Goal: Task Accomplishment & Management: Manage account settings

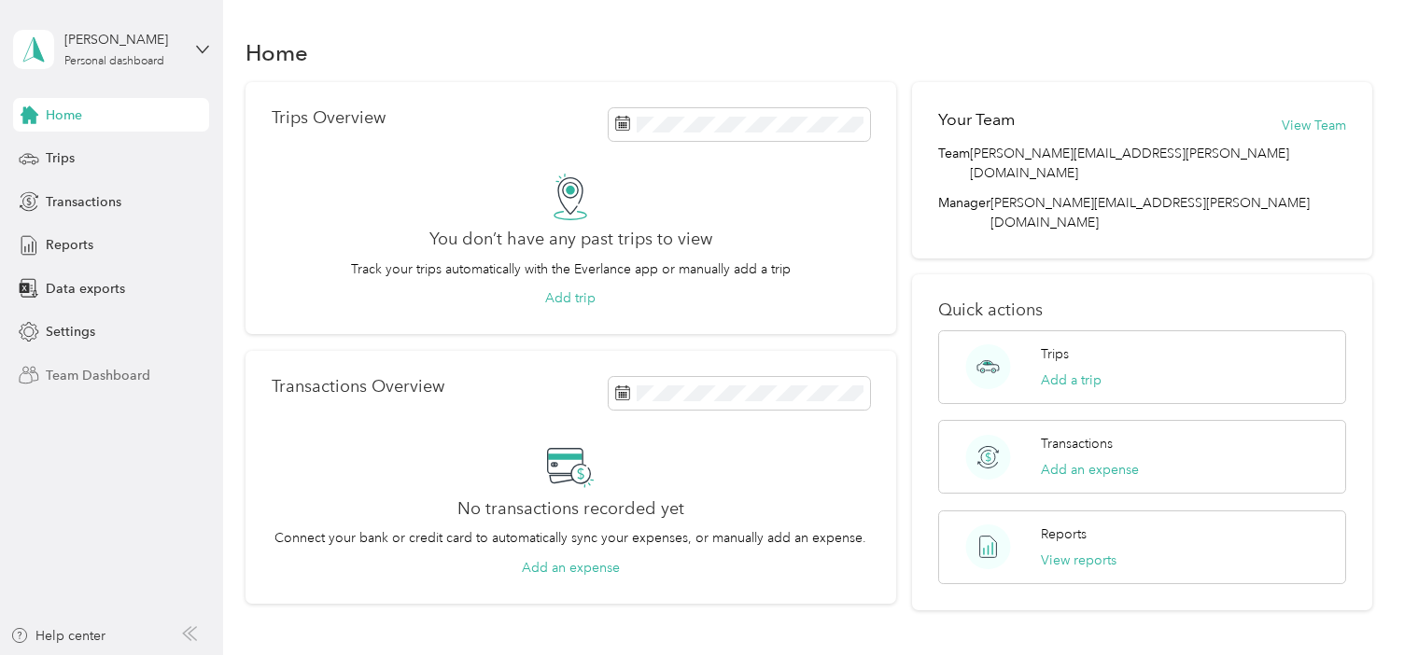
click at [94, 378] on span "Team Dashboard" at bounding box center [98, 376] width 105 height 20
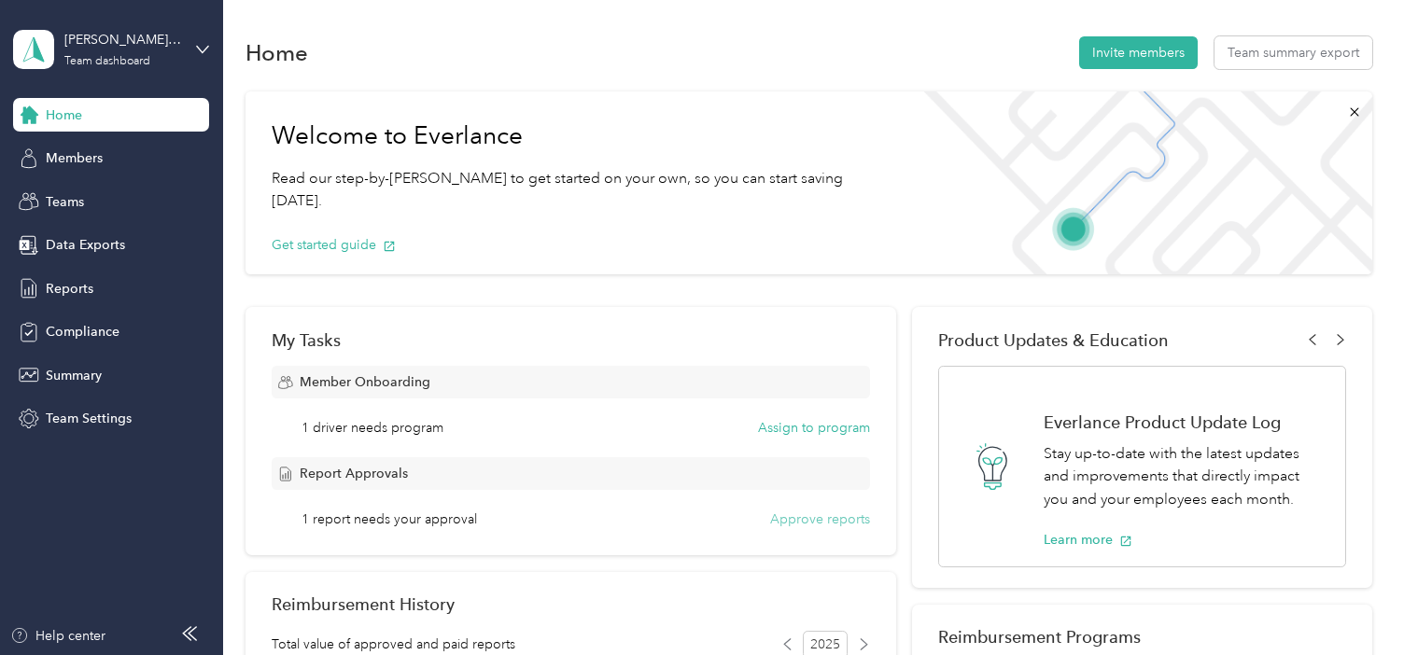
click at [784, 523] on button "Approve reports" at bounding box center [820, 520] width 100 height 20
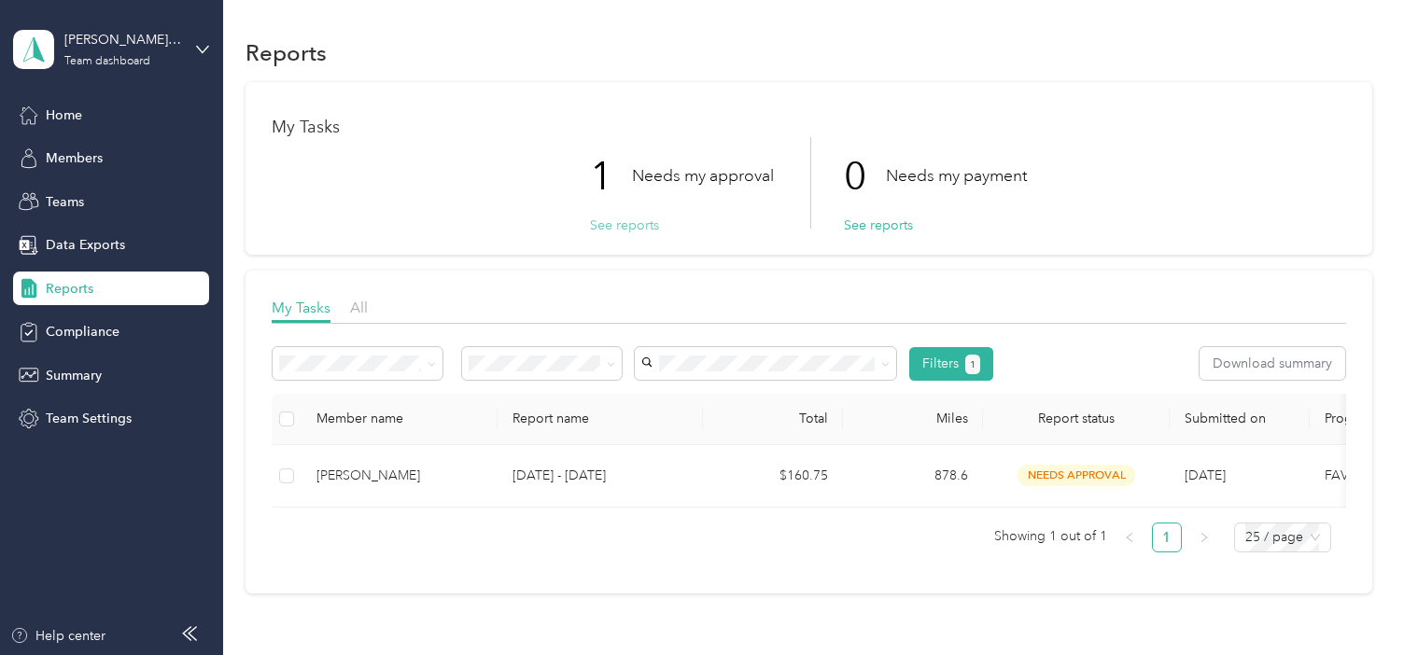
click at [608, 225] on button "See reports" at bounding box center [624, 226] width 69 height 20
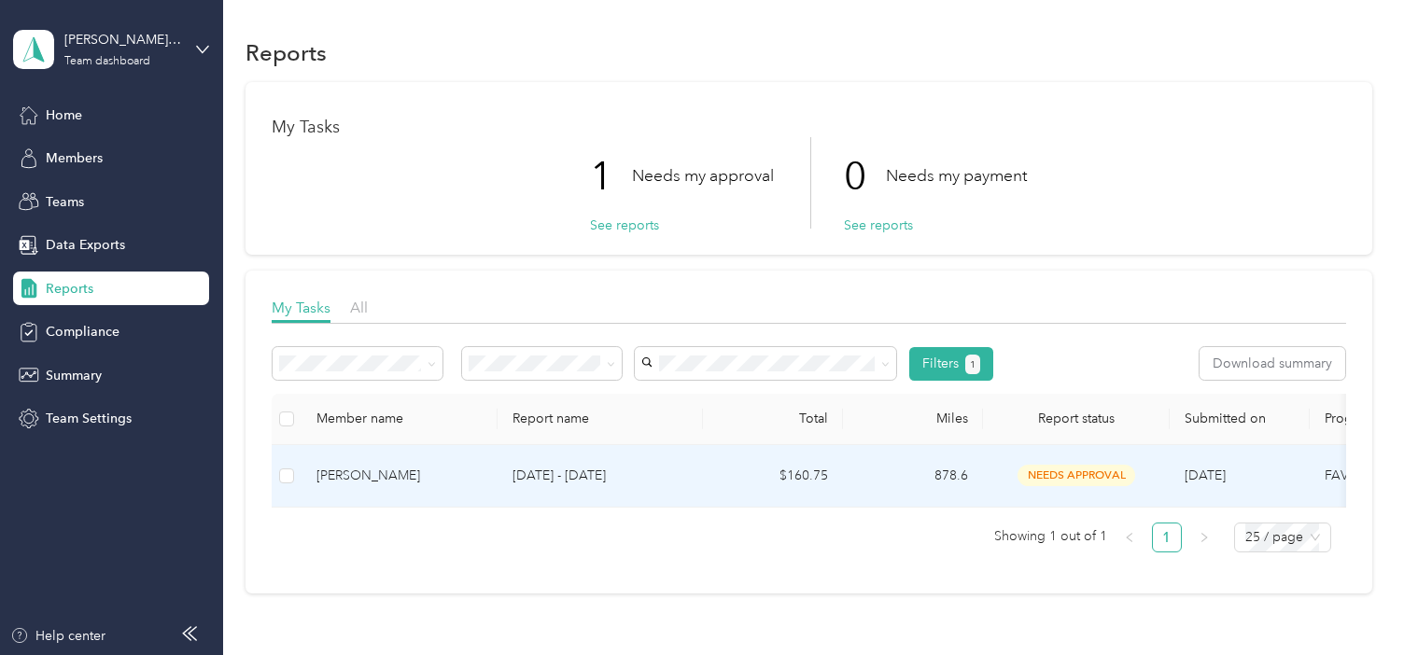
click at [744, 483] on td "$160.75" at bounding box center [773, 476] width 140 height 63
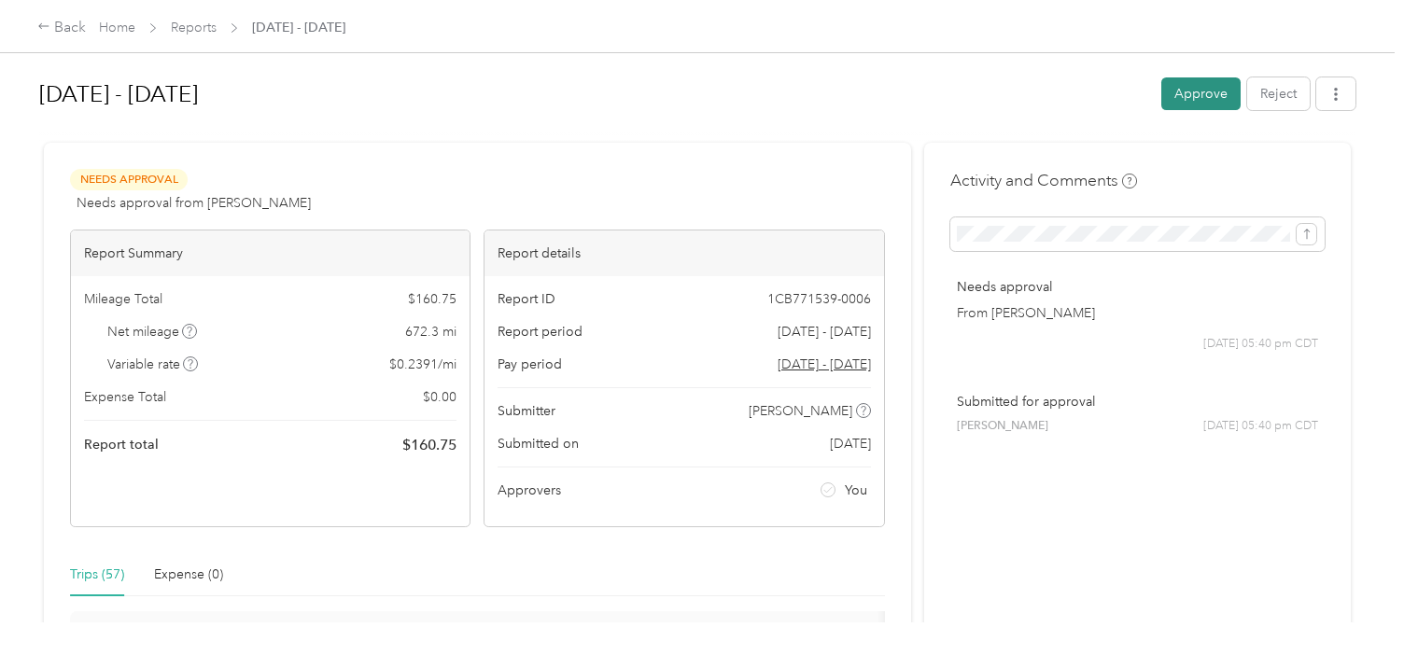
click at [1200, 98] on button "Approve" at bounding box center [1200, 93] width 79 height 33
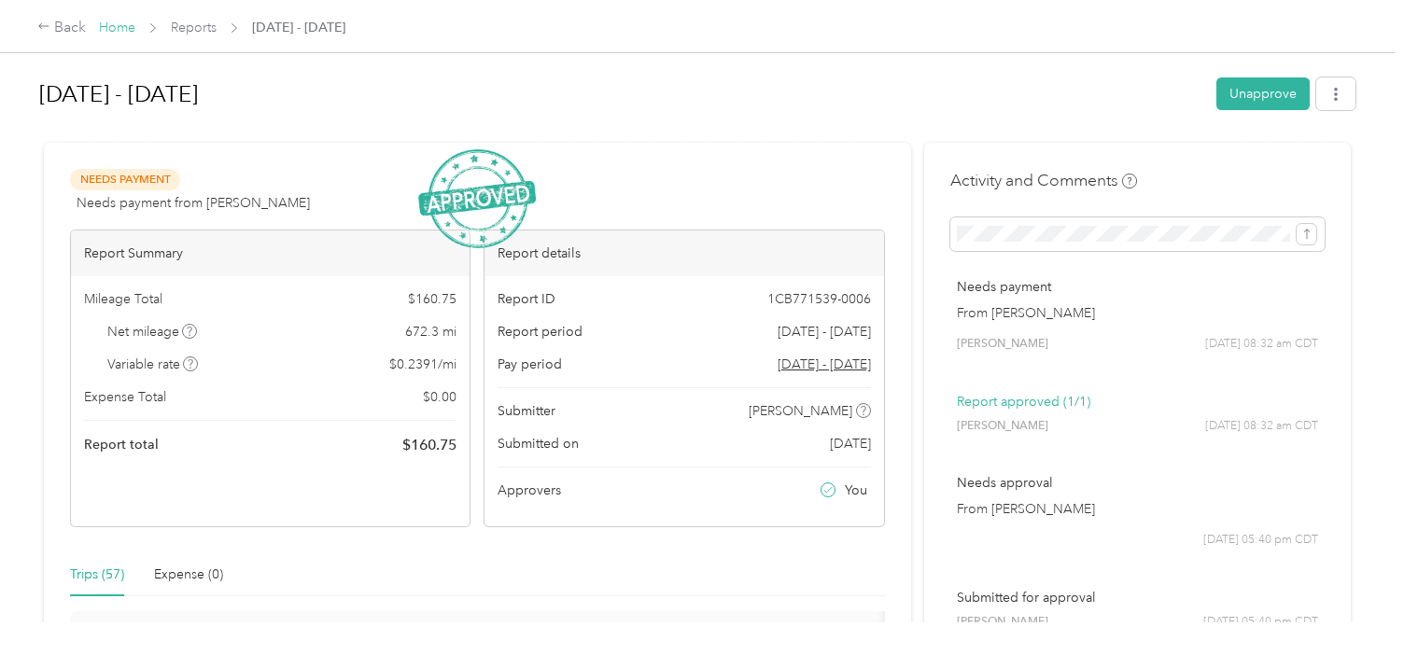
click at [119, 31] on link "Home" at bounding box center [117, 28] width 36 height 16
